Goal: Check status: Check status

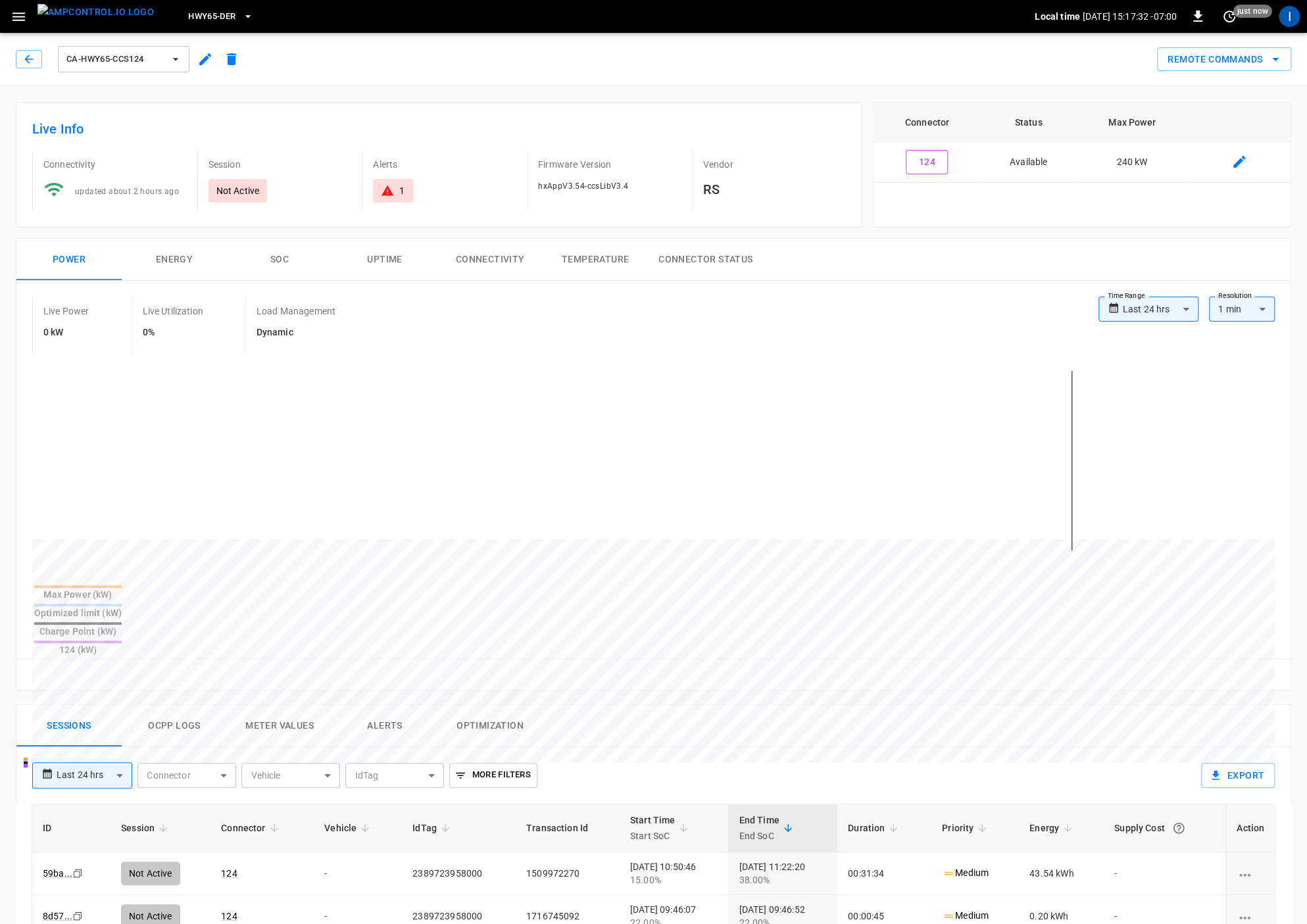
click at [204, 10] on span "HWY65-DER" at bounding box center [212, 16] width 48 height 15
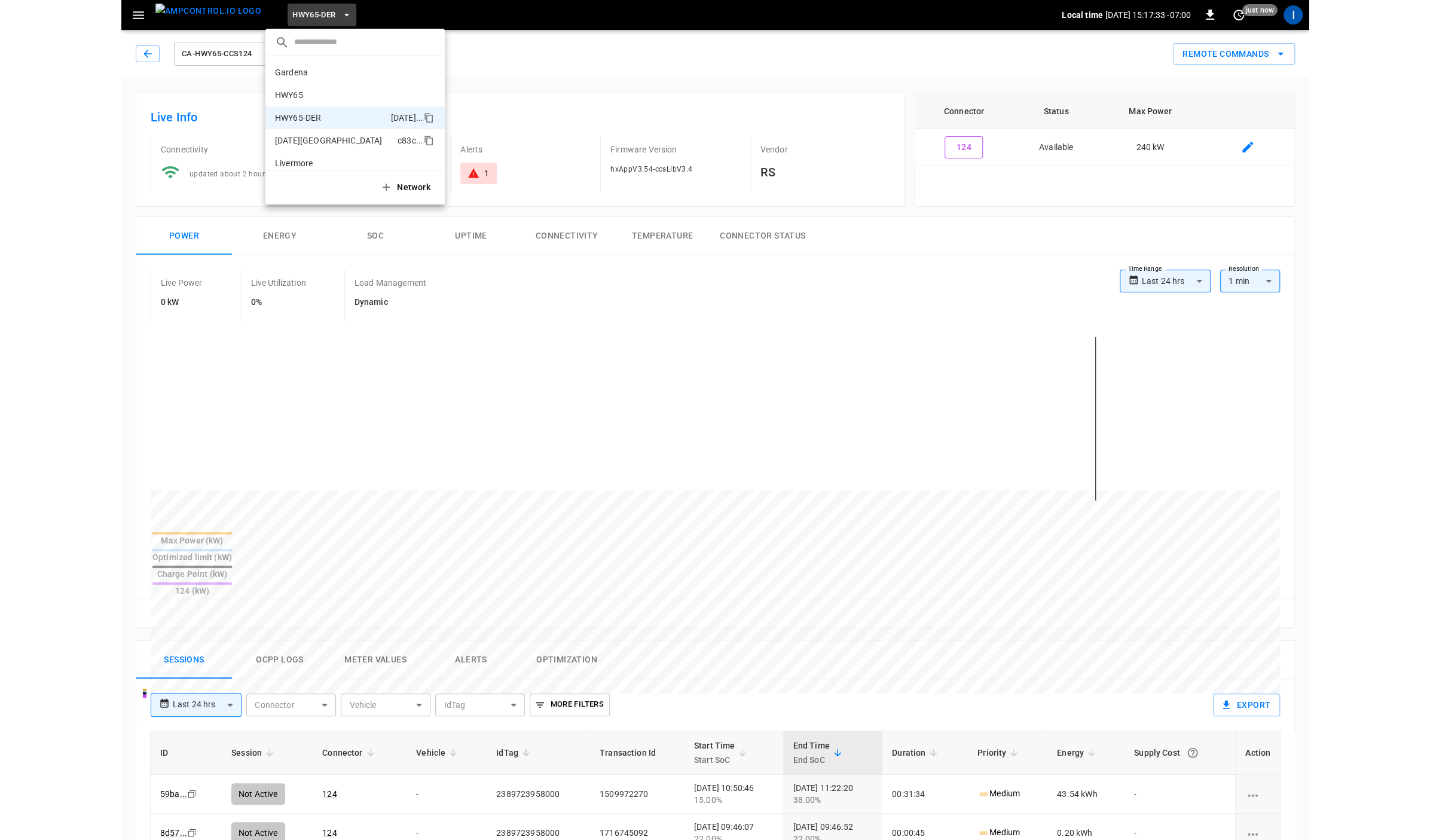
scroll to position [42, 0]
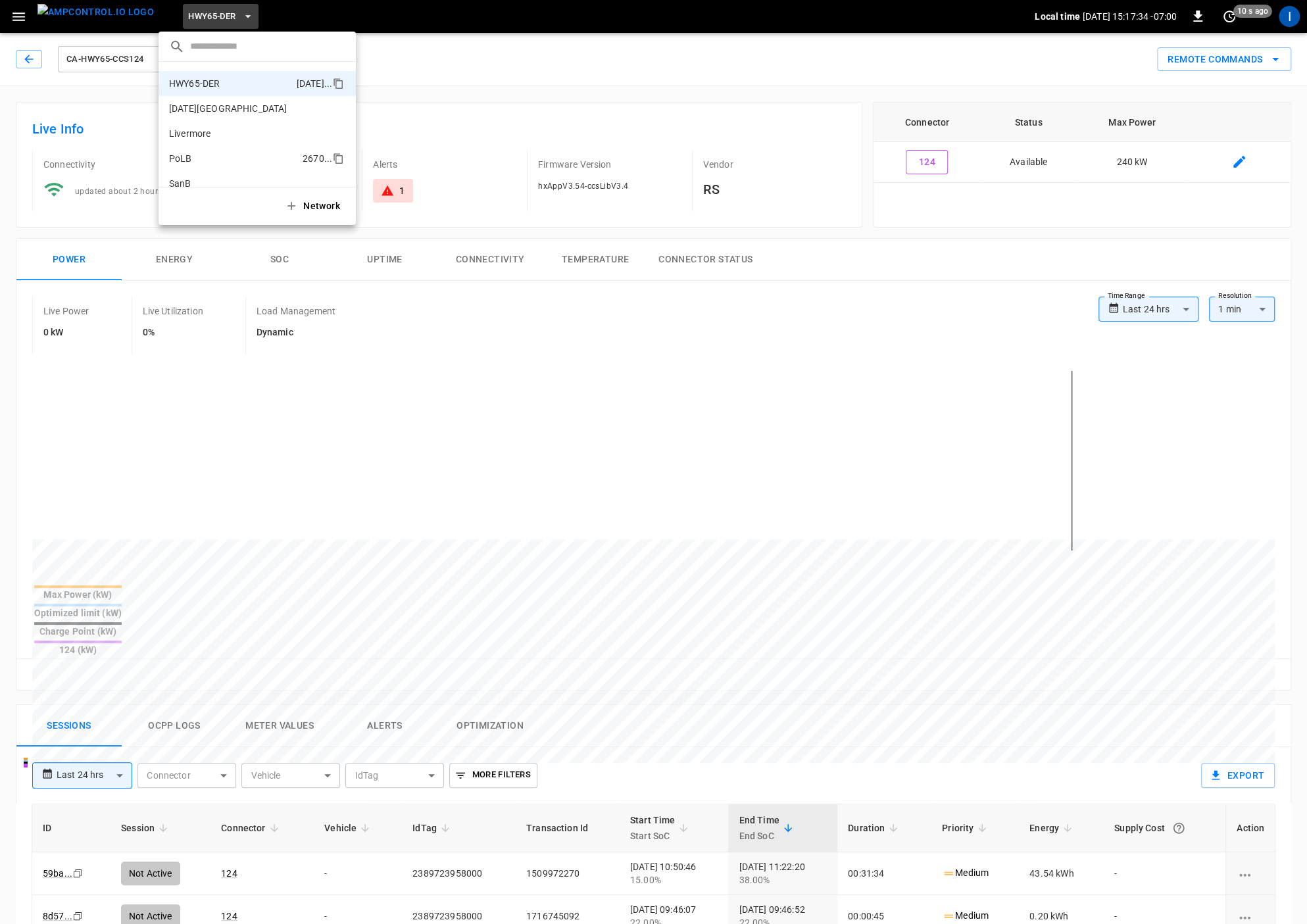
click at [207, 162] on p "PoLB" at bounding box center [233, 159] width 128 height 14
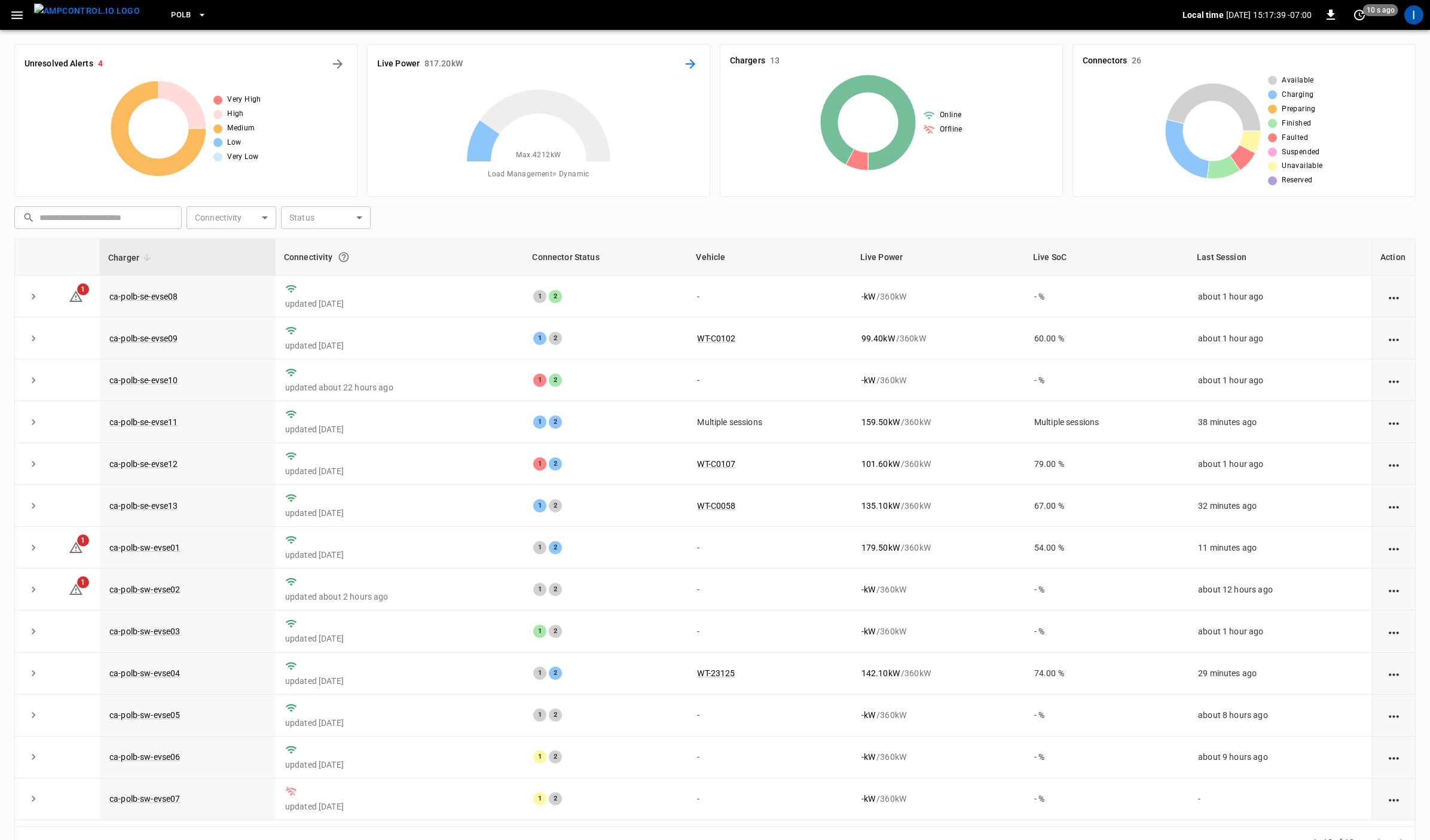
click at [683, 63] on button "Energy Overview" at bounding box center [691, 64] width 19 height 19
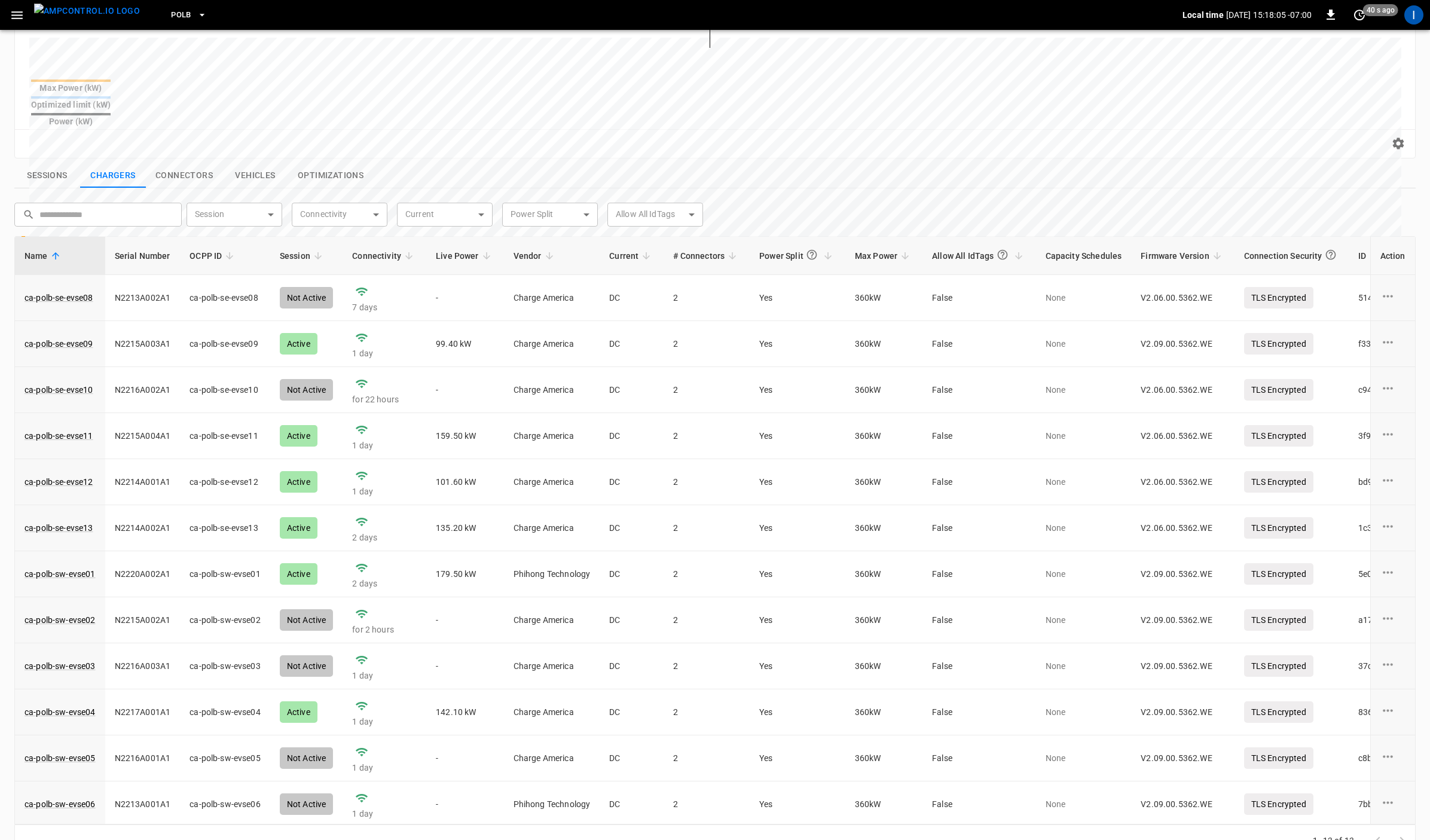
click at [51, 163] on button "Sessions" at bounding box center [47, 176] width 66 height 25
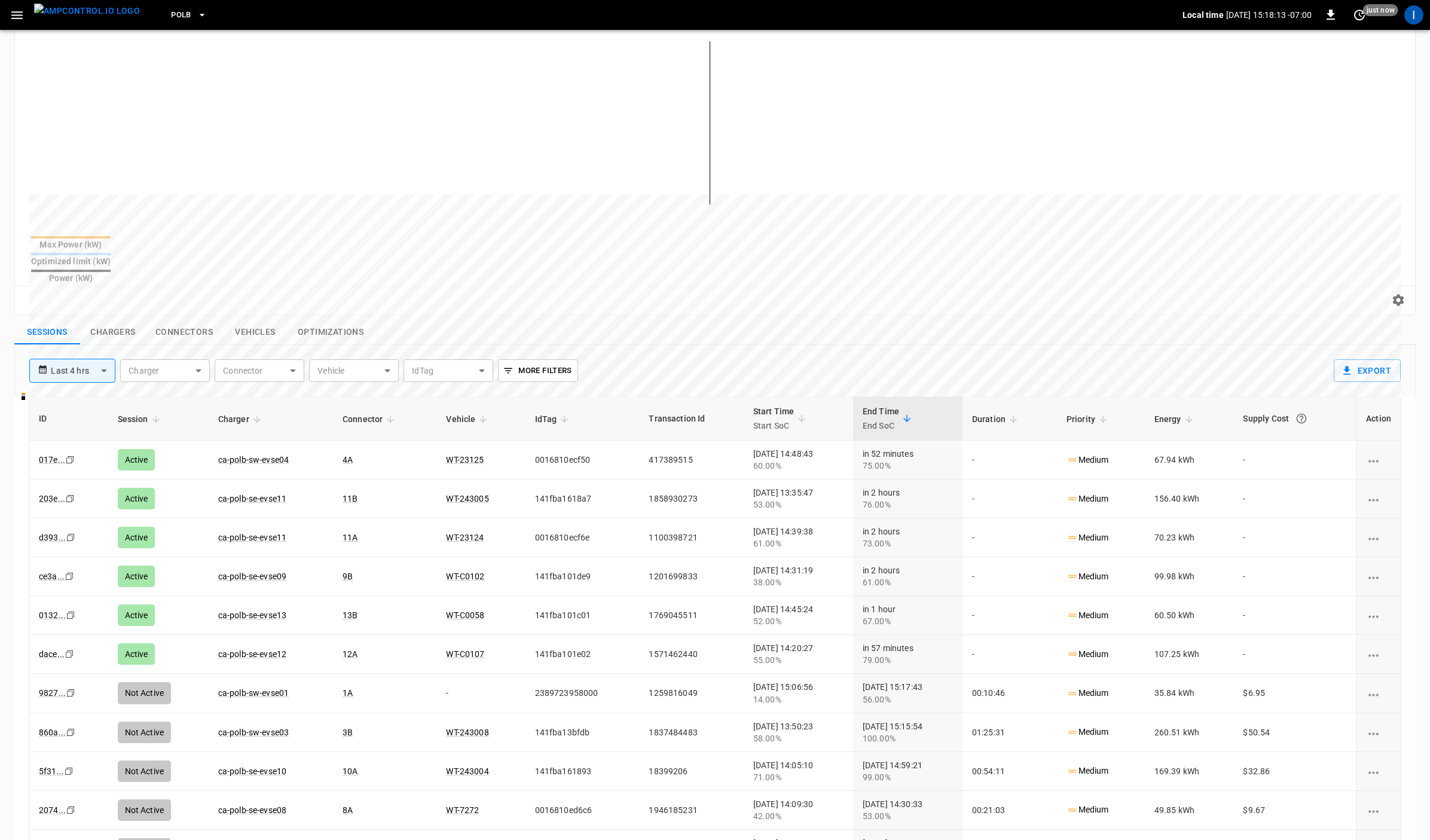
scroll to position [183, 0]
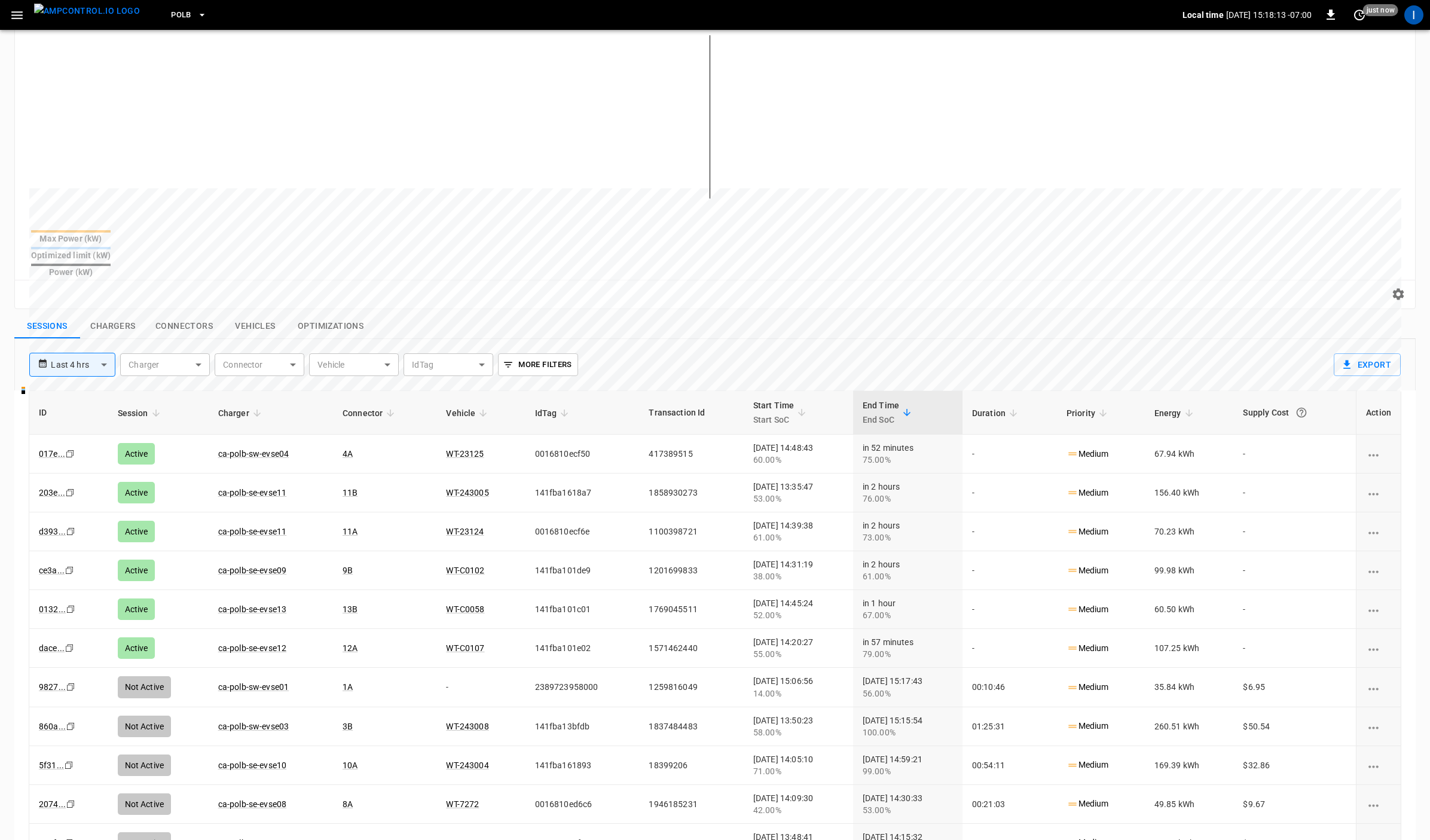
click at [129, 314] on button "Chargers" at bounding box center [113, 326] width 66 height 25
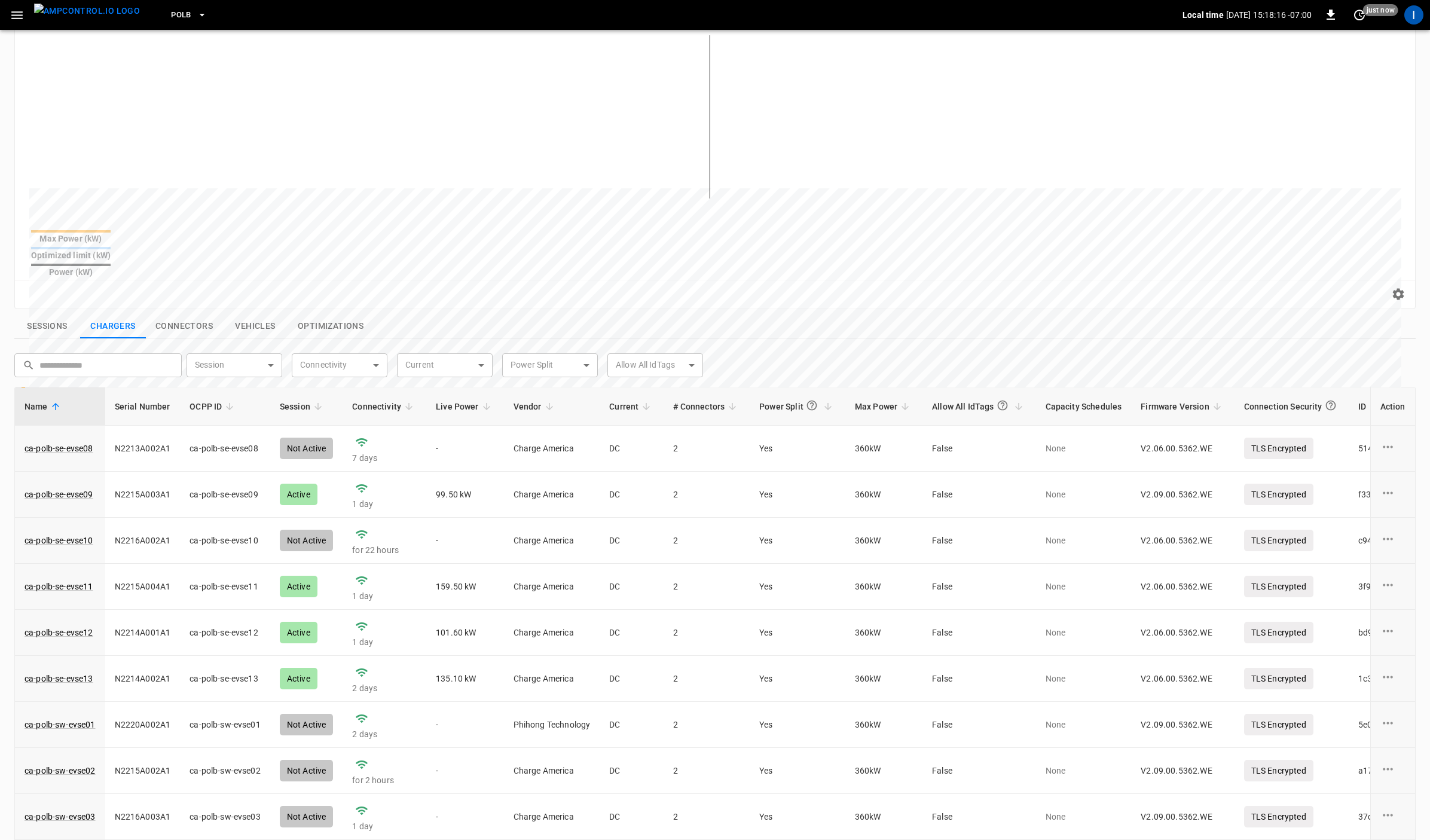
click at [308, 399] on span "Session" at bounding box center [302, 406] width 46 height 14
click at [71, 440] on link "ca-polb-sw-evse04" at bounding box center [60, 448] width 76 height 17
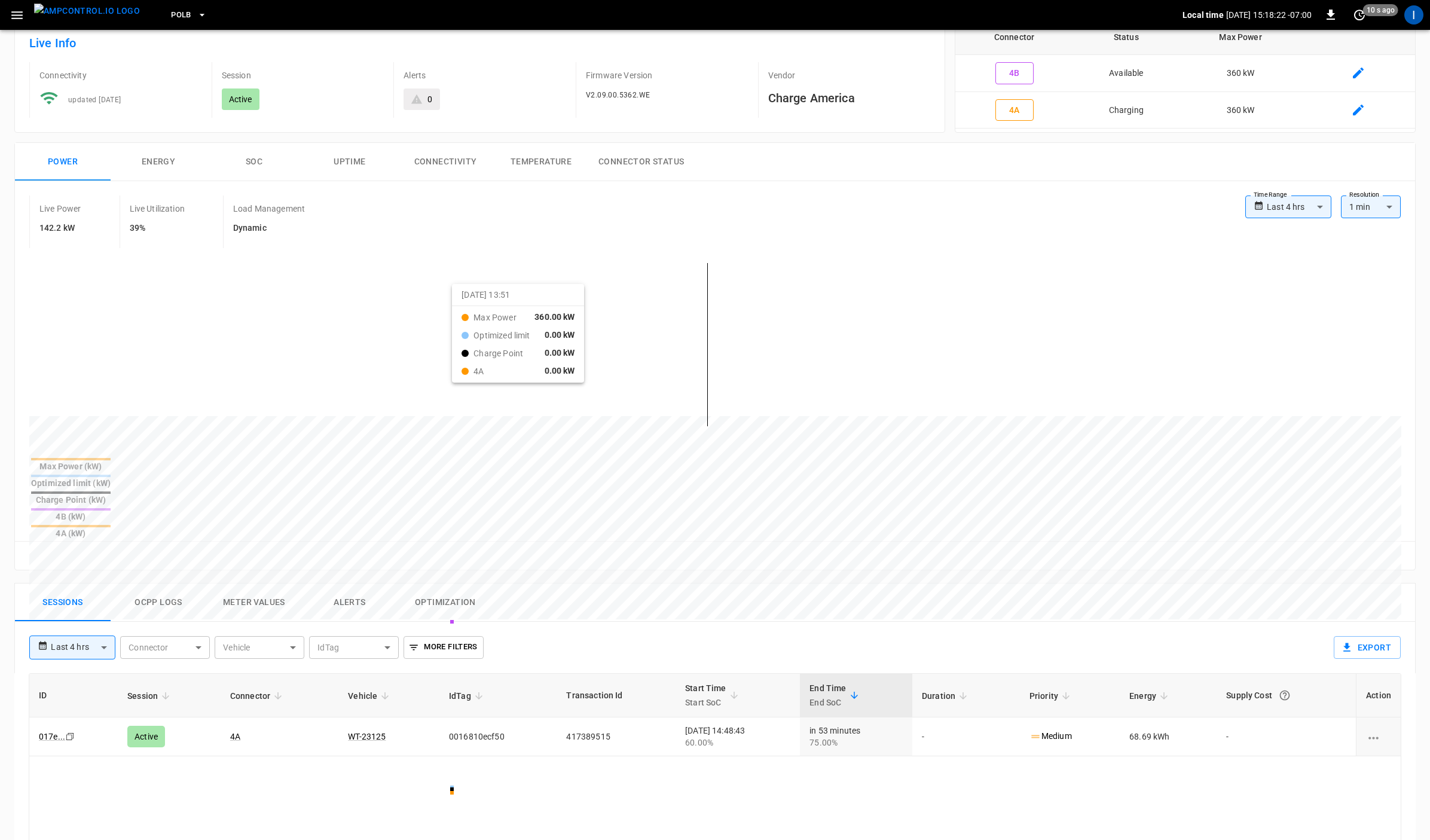
scroll to position [75, 0]
click at [258, 583] on button "Meter Values" at bounding box center [254, 602] width 96 height 38
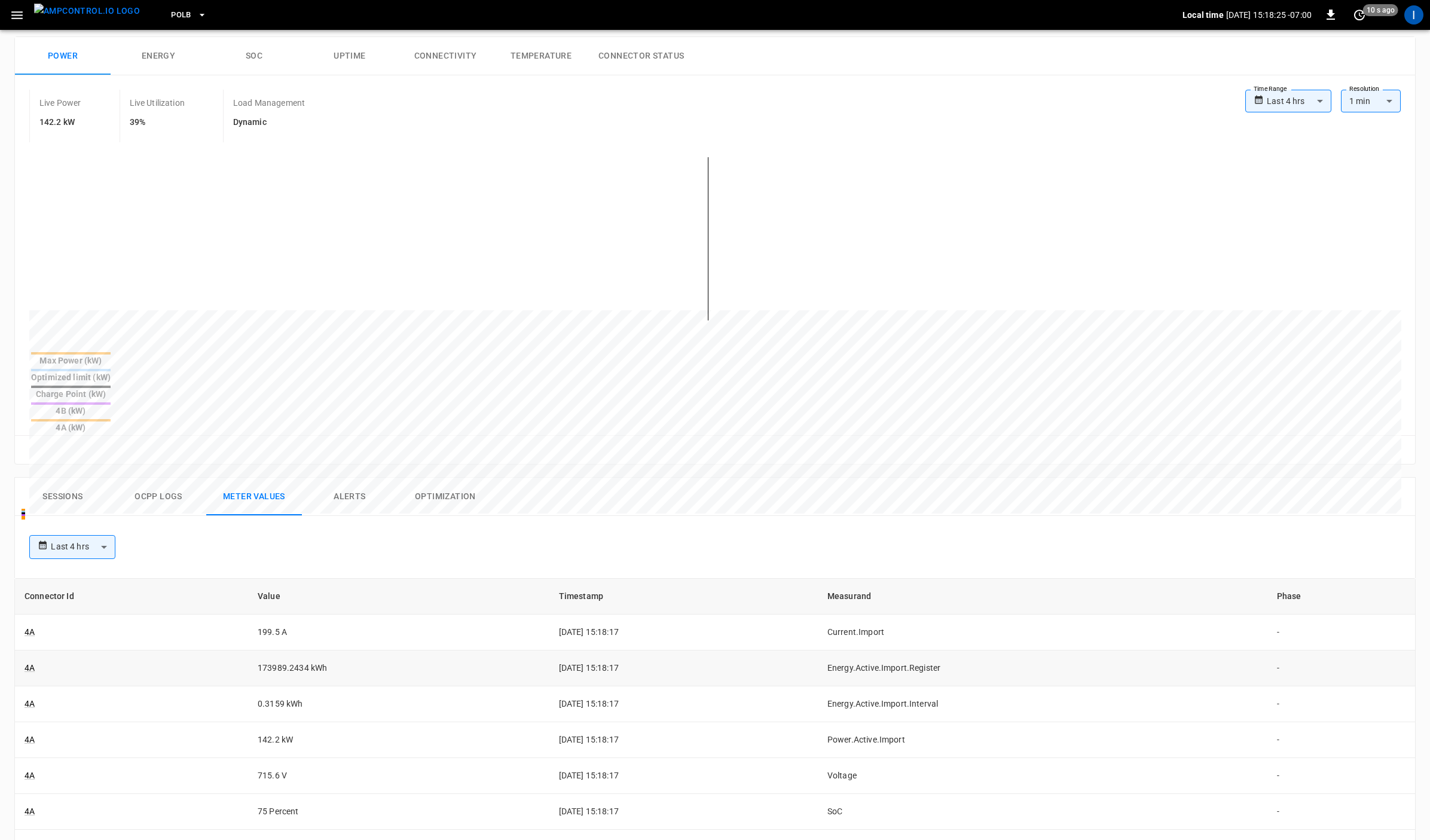
scroll to position [182, 0]
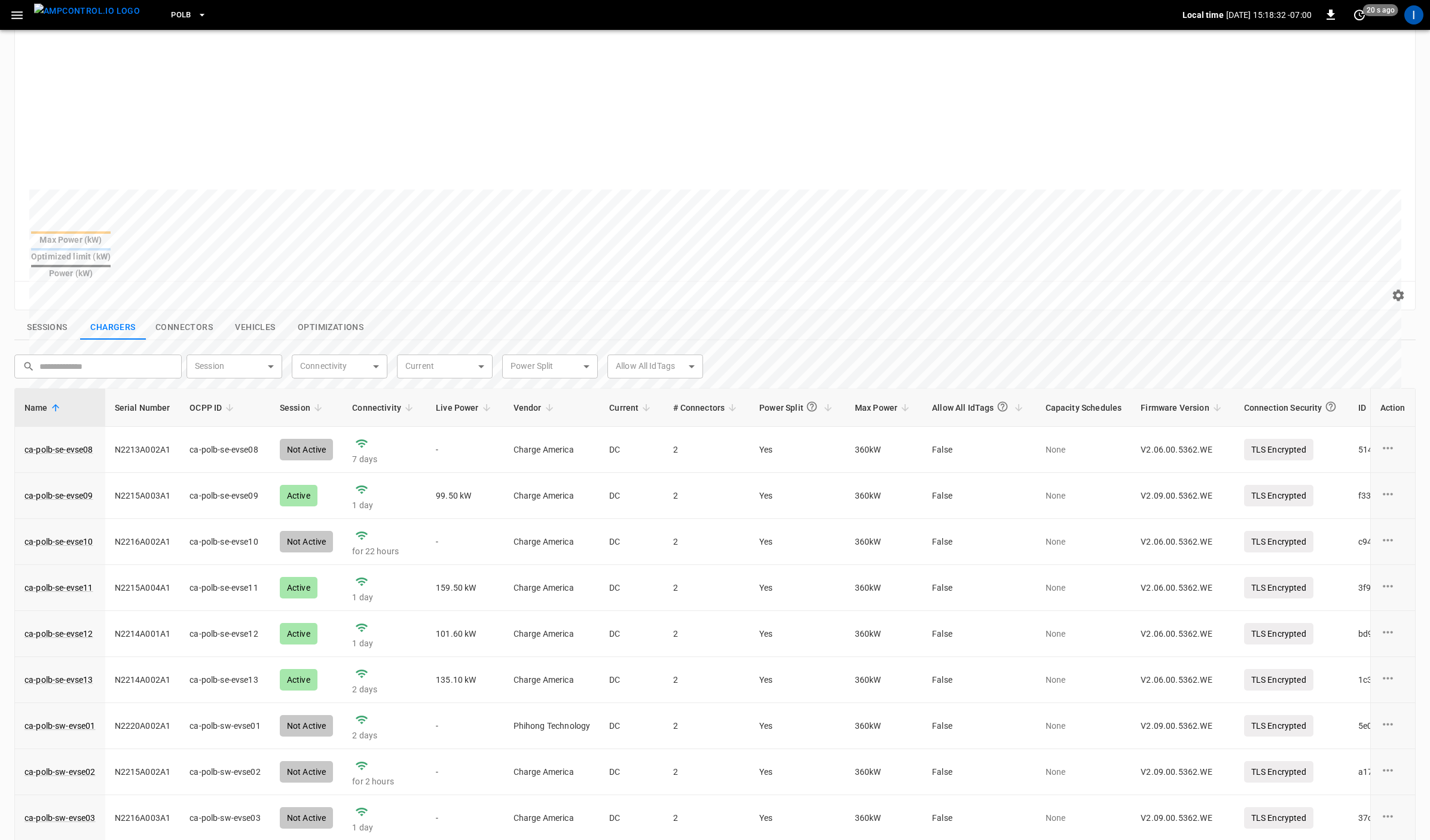
scroll to position [183, 0]
click at [481, 401] on icon at bounding box center [487, 406] width 11 height 11
